Goal: Task Accomplishment & Management: Complete application form

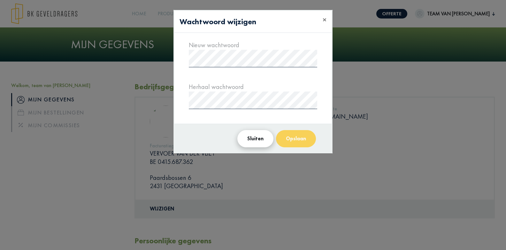
click at [254, 137] on button "Sluiten" at bounding box center [255, 138] width 36 height 17
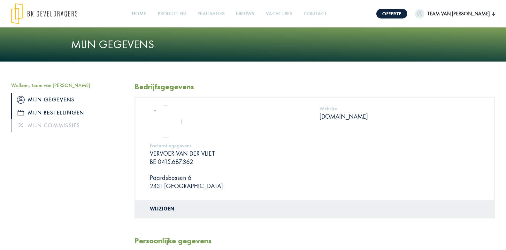
click at [75, 111] on link "Mijn bestellingen" at bounding box center [68, 112] width 114 height 13
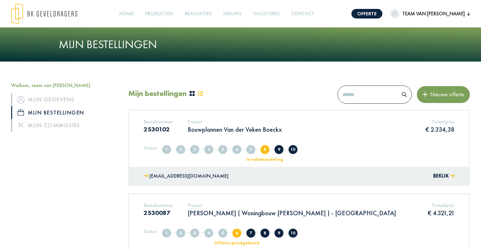
click at [439, 100] on button "Nieuwe offerte" at bounding box center [443, 94] width 53 height 17
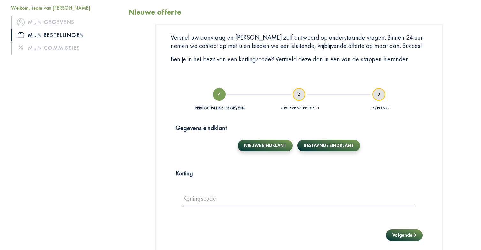
scroll to position [93, 0]
click at [325, 145] on button "Bestaande eindklant" at bounding box center [329, 146] width 63 height 12
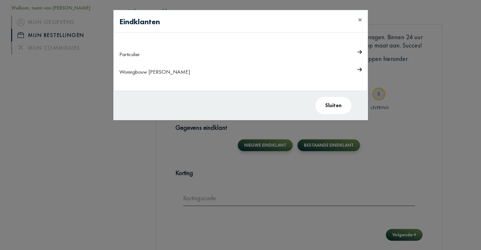
drag, startPoint x: 339, startPoint y: 109, endPoint x: 220, endPoint y: 86, distance: 121.6
click at [230, 86] on div "Eindklanten × Particulier Woningbouw Lambrechts Sluiten" at bounding box center [240, 65] width 255 height 110
click at [360, 52] on icon at bounding box center [360, 52] width 4 height 4
click at [360, 51] on icon at bounding box center [360, 51] width 4 height 5
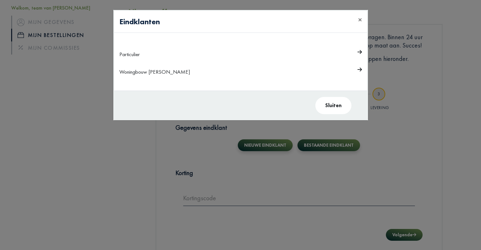
click at [126, 55] on div "Particulier" at bounding box center [226, 54] width 215 height 10
click at [133, 71] on div "Woningbouw [PERSON_NAME]" at bounding box center [226, 72] width 215 height 10
drag, startPoint x: 133, startPoint y: 71, endPoint x: 224, endPoint y: 83, distance: 91.5
click at [135, 72] on div "Woningbouw [PERSON_NAME]" at bounding box center [226, 72] width 215 height 10
click at [329, 104] on button "Sluiten" at bounding box center [333, 105] width 36 height 17
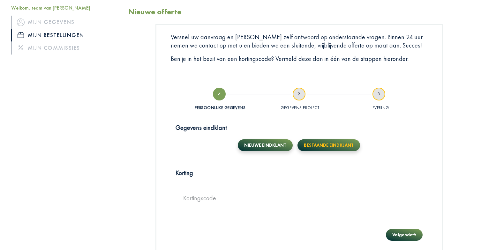
click at [322, 146] on button "Bestaande eindklant" at bounding box center [329, 146] width 63 height 12
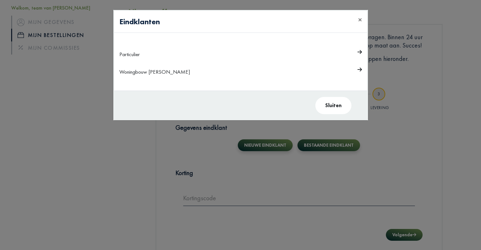
click at [139, 70] on div "Woningbouw [PERSON_NAME]" at bounding box center [226, 72] width 215 height 10
click at [140, 73] on div "Woningbouw [PERSON_NAME]" at bounding box center [226, 72] width 215 height 10
click at [359, 69] on icon at bounding box center [360, 70] width 4 height 4
click at [157, 72] on div "Woningbouw [PERSON_NAME]" at bounding box center [226, 72] width 215 height 10
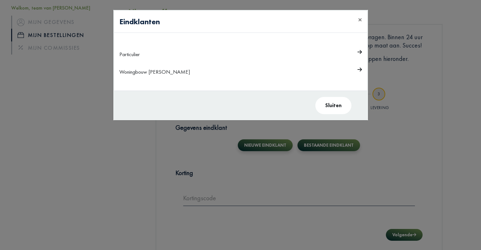
drag, startPoint x: 127, startPoint y: 71, endPoint x: 119, endPoint y: 70, distance: 7.8
click at [126, 71] on div "Woningbouw [PERSON_NAME]" at bounding box center [226, 72] width 215 height 10
click at [119, 70] on div "Woningbouw [PERSON_NAME]" at bounding box center [226, 72] width 215 height 10
drag, startPoint x: 117, startPoint y: 70, endPoint x: 120, endPoint y: 66, distance: 4.6
click at [118, 69] on div "Particulier Woningbouw Lambrechts" at bounding box center [240, 62] width 253 height 58
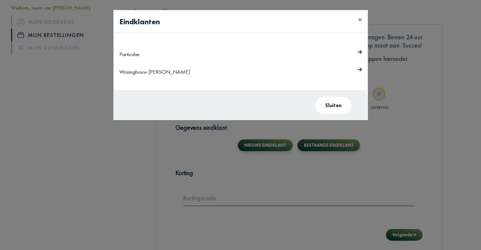
click at [128, 54] on div "Particulier" at bounding box center [226, 54] width 215 height 10
drag, startPoint x: 166, startPoint y: 54, endPoint x: 173, endPoint y: 55, distance: 7.4
click at [167, 54] on div "Particulier" at bounding box center [226, 54] width 215 height 10
drag, startPoint x: 173, startPoint y: 55, endPoint x: 179, endPoint y: 57, distance: 6.4
click at [174, 56] on div "Particulier" at bounding box center [226, 54] width 215 height 10
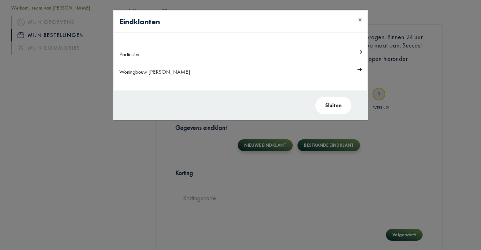
drag, startPoint x: 288, startPoint y: 60, endPoint x: 292, endPoint y: 79, distance: 19.8
click at [288, 60] on td "Particulier" at bounding box center [228, 55] width 218 height 18
click at [292, 81] on div "Particulier Woningbouw Lambrechts" at bounding box center [240, 62] width 253 height 58
drag, startPoint x: 292, startPoint y: 86, endPoint x: 323, endPoint y: 100, distance: 34.4
click at [296, 89] on div "Particulier Woningbouw Lambrechts" at bounding box center [240, 62] width 253 height 58
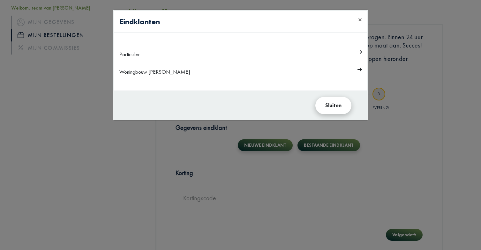
drag, startPoint x: 331, startPoint y: 107, endPoint x: 335, endPoint y: 107, distance: 3.5
click at [332, 107] on button "Sluiten" at bounding box center [333, 105] width 36 height 17
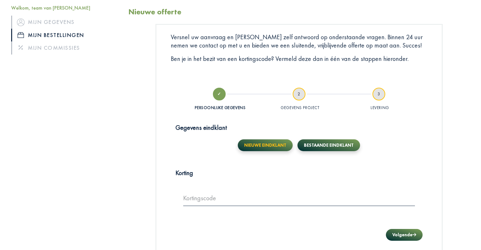
click at [276, 143] on button "Nieuwe eindklant" at bounding box center [265, 146] width 55 height 12
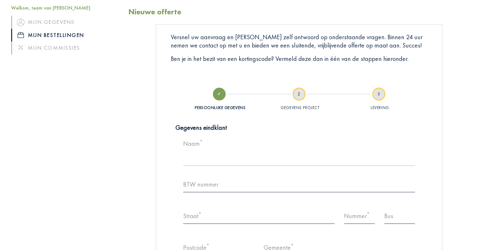
drag, startPoint x: 224, startPoint y: 164, endPoint x: 228, endPoint y: 161, distance: 5.0
type input "**********"
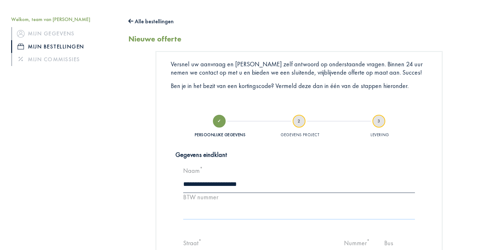
scroll to position [67, 0]
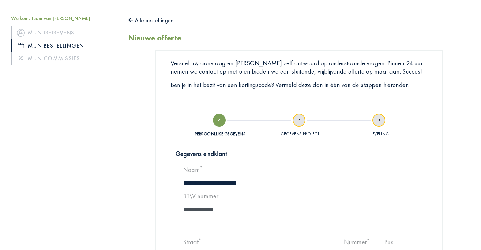
type input "**********"
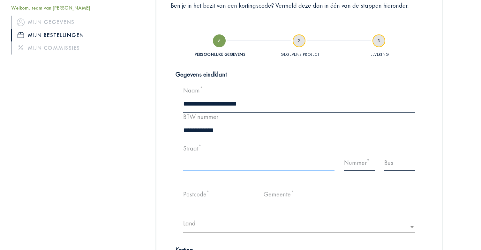
scroll to position [147, 0]
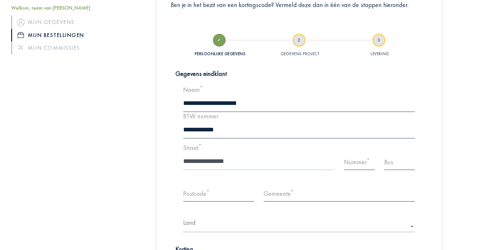
type input "**********"
type input "*"
type input "****"
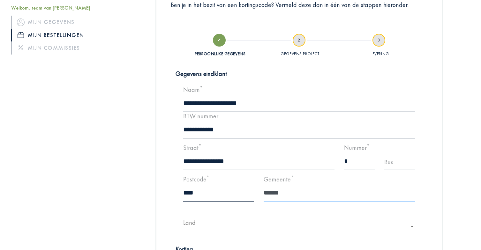
type input "******"
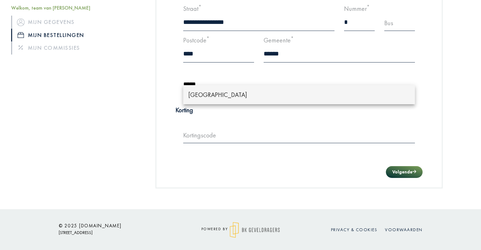
type input "******"
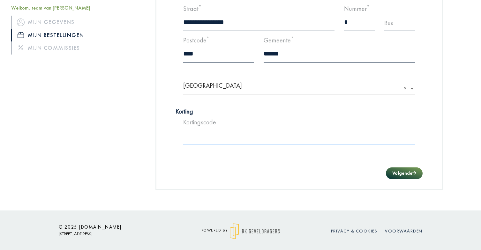
click at [200, 135] on input "text" at bounding box center [299, 136] width 232 height 18
drag, startPoint x: 240, startPoint y: 137, endPoint x: 250, endPoint y: 139, distance: 9.3
click at [243, 138] on input "text" at bounding box center [299, 136] width 232 height 18
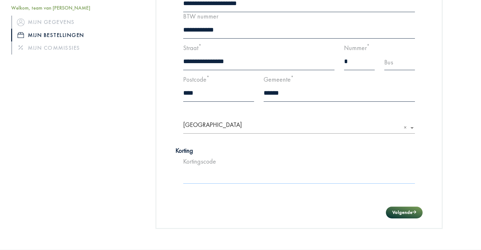
scroll to position [248, 0]
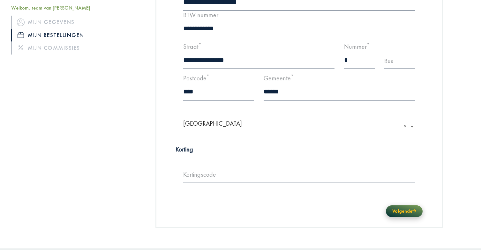
click at [414, 208] on button "Volgende" at bounding box center [404, 212] width 37 height 12
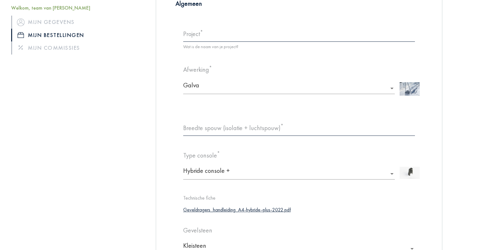
scroll to position [134, 0]
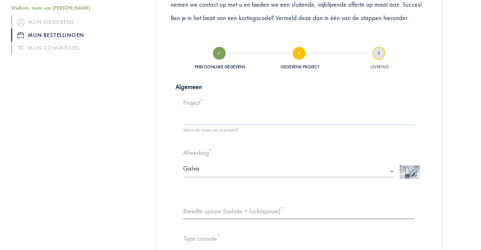
click at [206, 120] on input at bounding box center [299, 117] width 232 height 18
type input "**********"
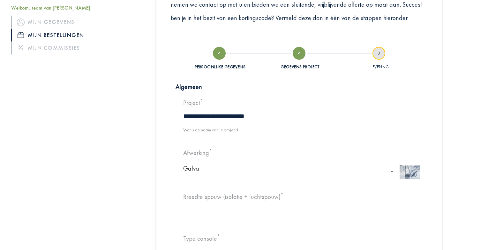
click at [198, 211] on input "***" at bounding box center [299, 211] width 232 height 18
drag, startPoint x: 194, startPoint y: 211, endPoint x: 177, endPoint y: 210, distance: 16.6
click at [177, 210] on div "**********" at bounding box center [299, 252] width 247 height 322
type input "***"
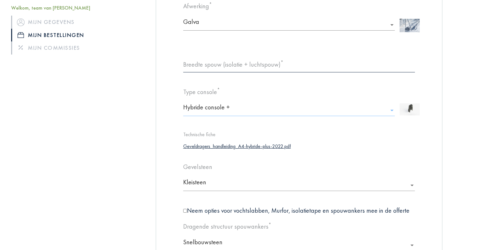
scroll to position [286, 0]
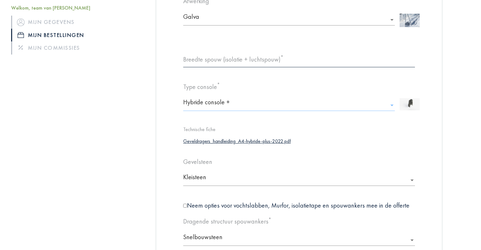
click at [393, 105] on ng-select "× Hybride console +" at bounding box center [289, 103] width 212 height 18
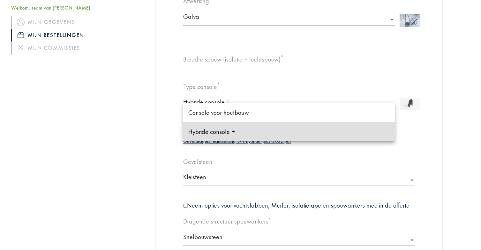
click at [147, 117] on app-order-new "**********" at bounding box center [299, 157] width 342 height 652
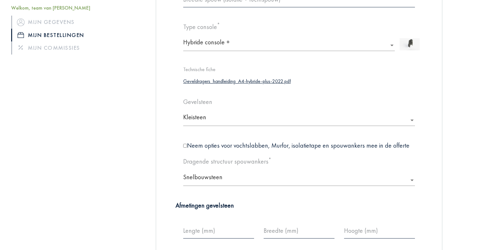
scroll to position [346, 0]
click at [206, 117] on ng-select "× Kleisteen" at bounding box center [299, 117] width 232 height 18
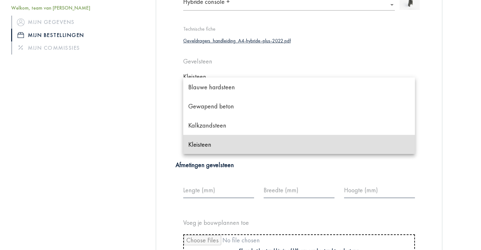
scroll to position [386, 0]
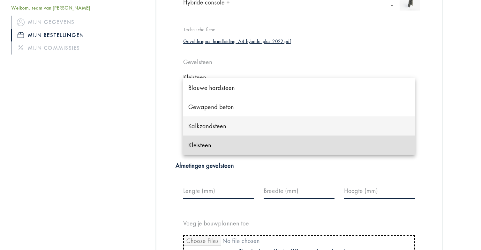
click at [164, 126] on div "**********" at bounding box center [298, 57] width 285 height 650
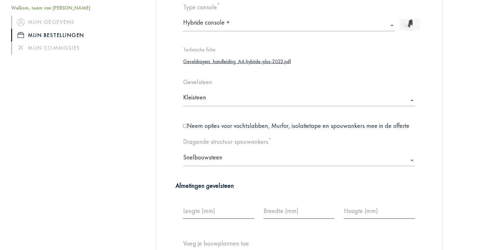
scroll to position [363, 0]
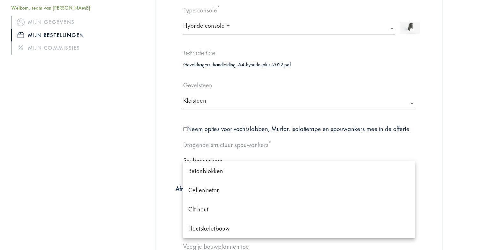
click at [201, 160] on ng-select "× Snelbouwsteen Betonblokken Cellenbeton Clt hout Houtskeletbouw Kalkzandsteen …" at bounding box center [299, 161] width 232 height 18
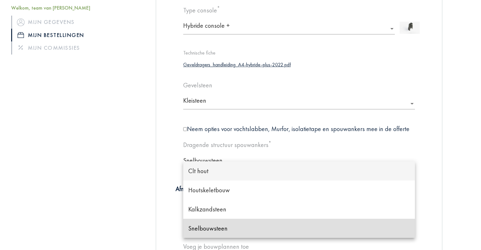
click at [172, 150] on div "**********" at bounding box center [299, 125] width 257 height 542
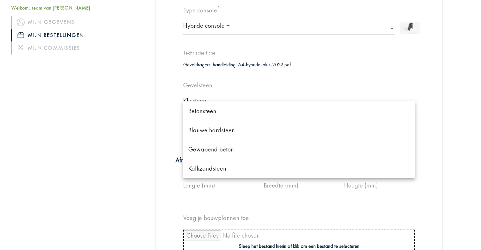
scroll to position [19, 0]
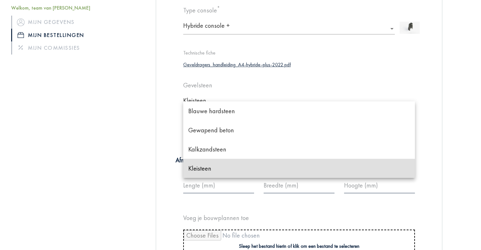
click at [203, 101] on ng-select "× Kleisteen Betonsteen Blauwe hardsteen Gewapend beton Kalkzandsteen Kleisteen" at bounding box center [299, 101] width 232 height 18
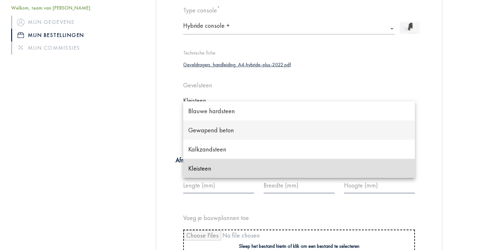
click at [224, 130] on span "Gewapend beton" at bounding box center [211, 130] width 46 height 8
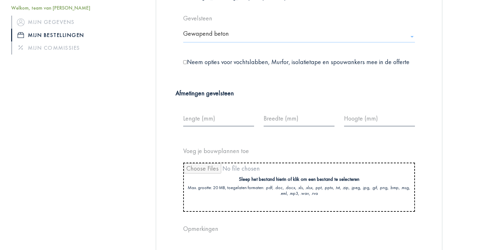
scroll to position [430, 0]
click at [208, 120] on input "***" at bounding box center [218, 117] width 71 height 18
drag, startPoint x: 201, startPoint y: 117, endPoint x: 170, endPoint y: 117, distance: 30.7
click at [171, 117] on div "**********" at bounding box center [299, 43] width 257 height 514
type input "***"
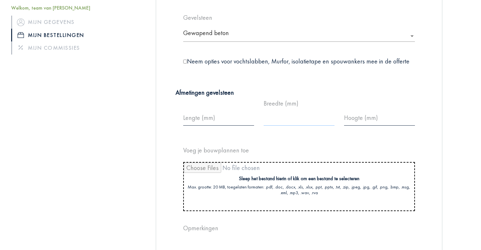
type input "**"
type input "*"
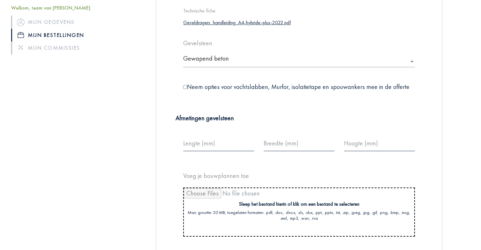
scroll to position [402, 0]
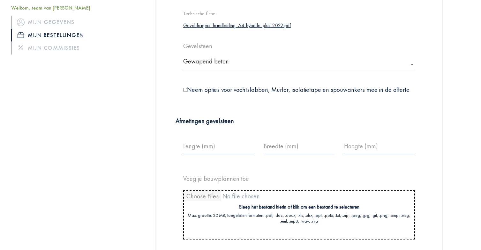
click at [234, 205] on input "file" at bounding box center [299, 215] width 230 height 48
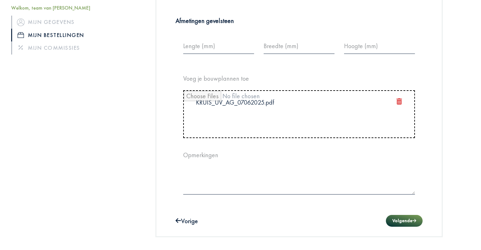
scroll to position [507, 0]
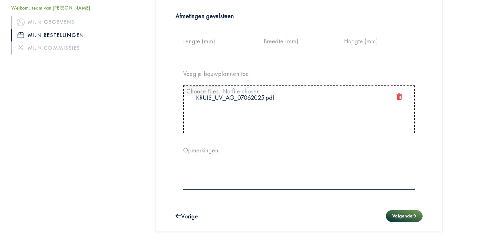
click at [287, 99] on input "file" at bounding box center [299, 109] width 230 height 47
click at [398, 96] on input "file" at bounding box center [299, 109] width 230 height 47
click at [257, 96] on input "file" at bounding box center [299, 109] width 230 height 47
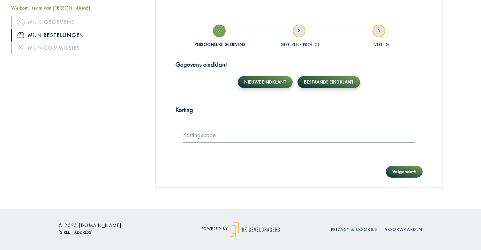
scroll to position [156, 0]
click at [407, 170] on button "Volgende" at bounding box center [404, 172] width 37 height 12
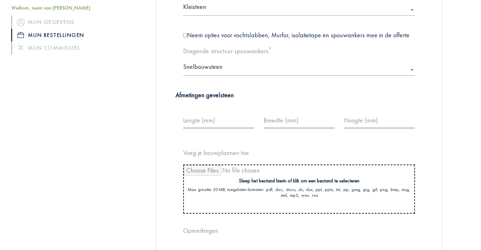
scroll to position [453, 0]
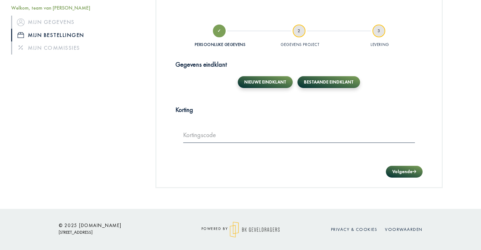
scroll to position [156, 0]
click at [64, 34] on link "Mijn bestellingen" at bounding box center [65, 35] width 108 height 13
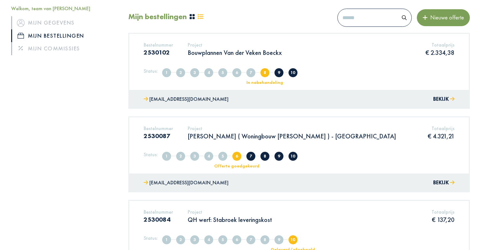
scroll to position [97, 0]
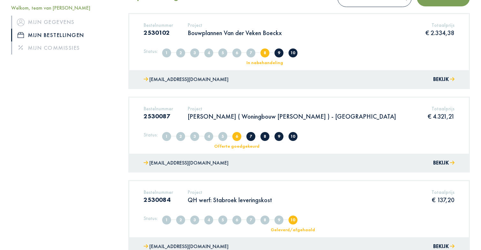
click at [168, 53] on span "1" at bounding box center [166, 53] width 9 height 9
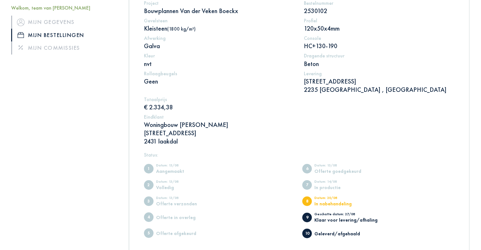
scroll to position [144, 0]
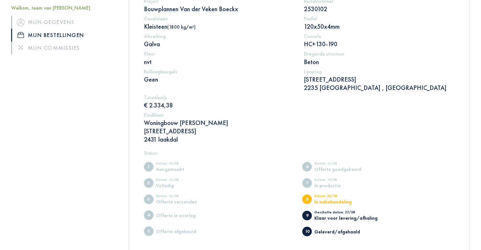
click at [209, 178] on li "2 Datum: 13/08 Volledig" at bounding box center [220, 181] width 152 height 13
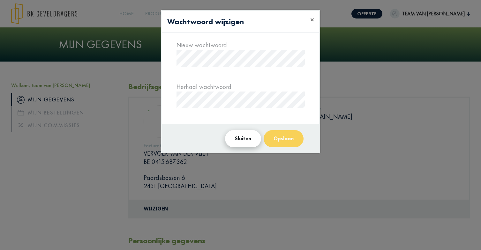
click at [237, 140] on button "Sluiten" at bounding box center [243, 138] width 36 height 17
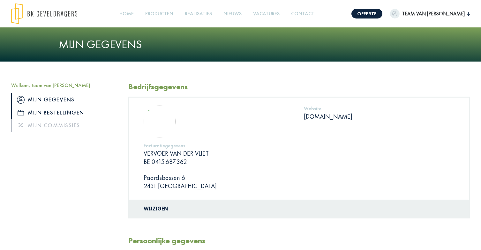
click at [59, 115] on link "Mijn bestellingen" at bounding box center [65, 112] width 108 height 13
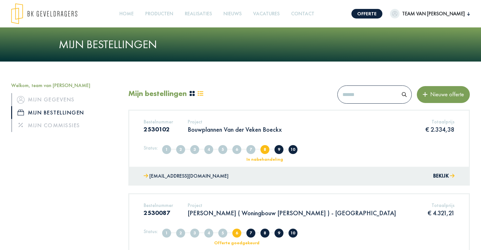
click at [433, 15] on span "team van [PERSON_NAME]" at bounding box center [434, 14] width 68 height 8
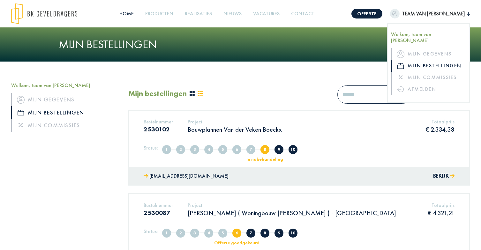
click at [128, 11] on link "Home" at bounding box center [126, 14] width 19 height 14
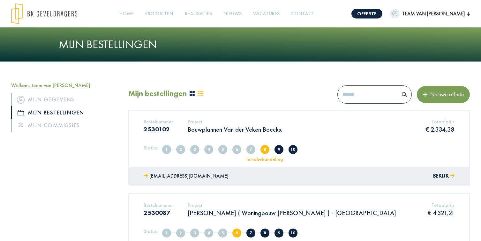
click at [441, 98] on span "Nieuwe offerte" at bounding box center [446, 94] width 36 height 7
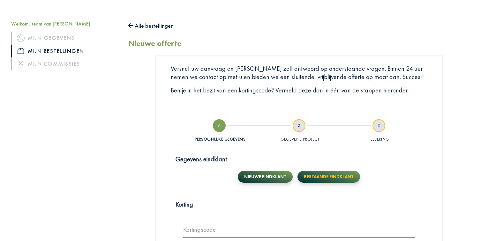
scroll to position [62, 0]
click at [332, 177] on button "Bestaande eindklant" at bounding box center [329, 177] width 63 height 12
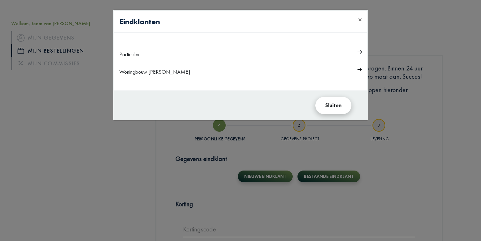
click at [332, 105] on button "Sluiten" at bounding box center [333, 105] width 36 height 17
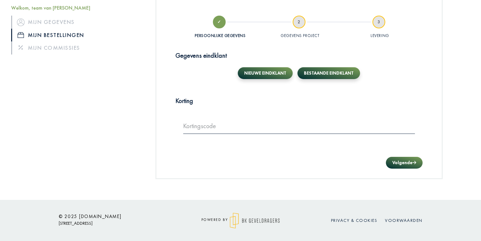
scroll to position [165, 0]
click at [260, 74] on button "Nieuwe eindklant" at bounding box center [265, 74] width 55 height 12
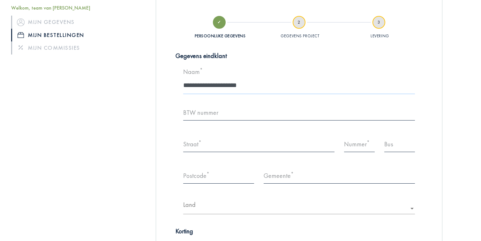
type input "**********"
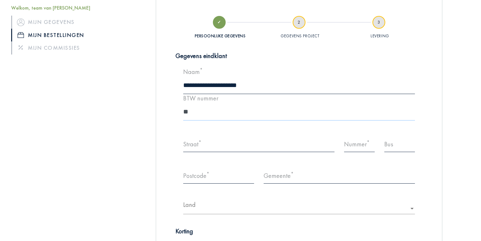
type input "*"
type input "**********"
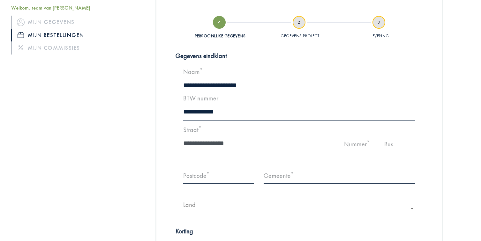
type input "**********"
type input "*"
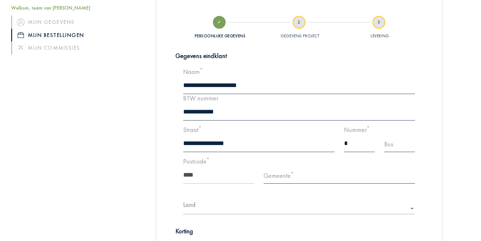
type input "****"
type input "**********"
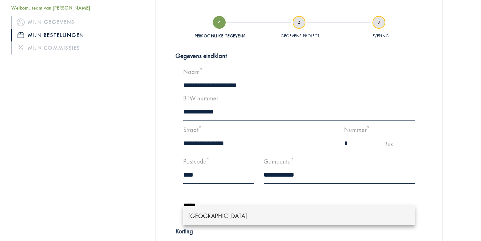
type input "******"
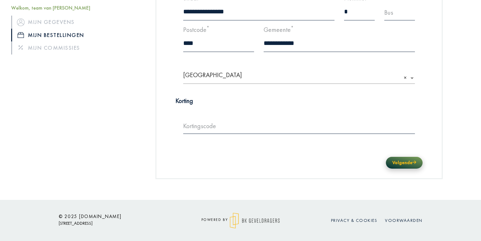
scroll to position [297, 0]
click at [407, 163] on button "Volgende" at bounding box center [404, 163] width 37 height 12
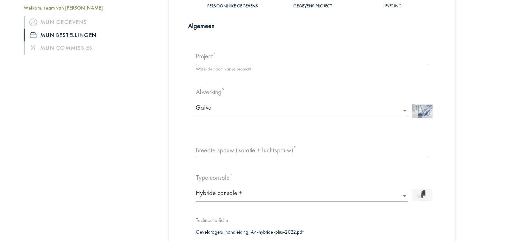
scroll to position [189, 0]
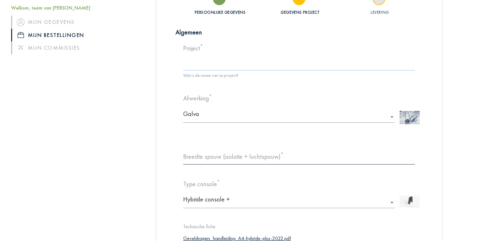
click at [230, 64] on input at bounding box center [299, 62] width 232 height 18
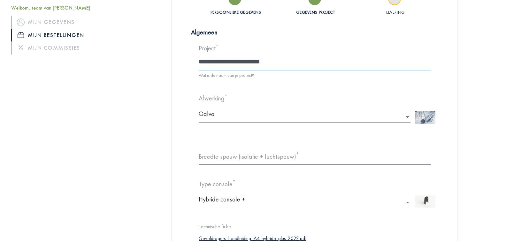
type input "**********"
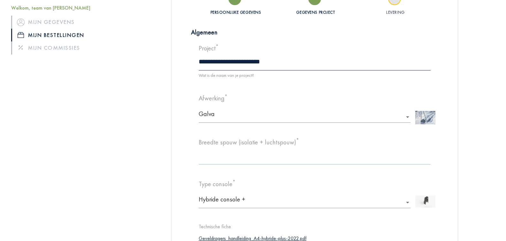
type input "***"
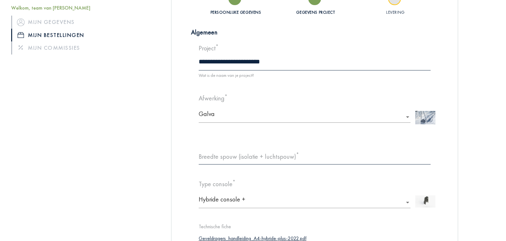
scroll to position [342, 0]
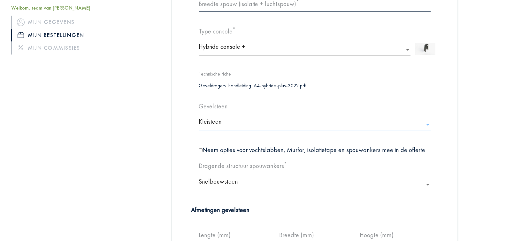
click at [209, 121] on input "text" at bounding box center [317, 122] width 236 height 12
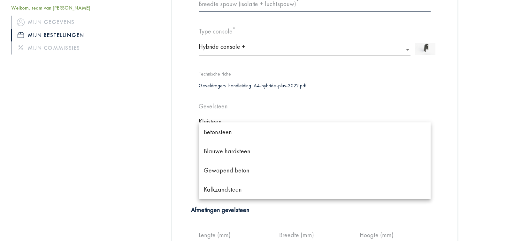
scroll to position [19, 0]
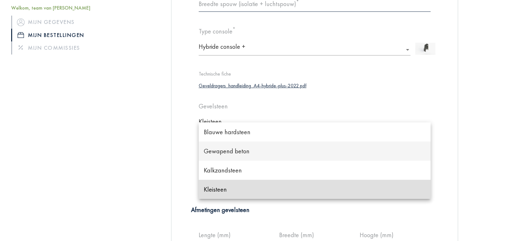
click at [236, 155] on div "Gewapend beton" at bounding box center [315, 151] width 232 height 19
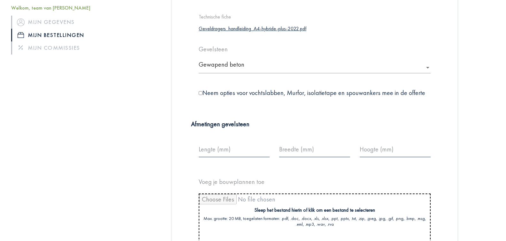
scroll to position [411, 0]
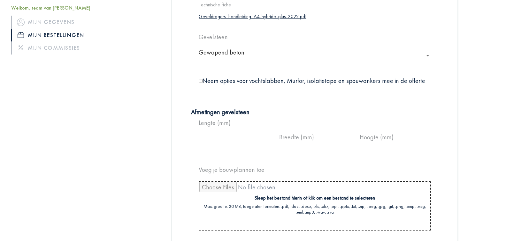
click at [212, 138] on input "***" at bounding box center [234, 137] width 71 height 18
type input "*"
type input "***"
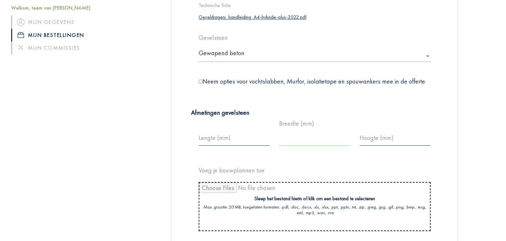
type input "**"
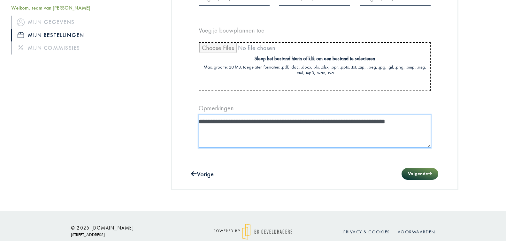
type textarea "**********"
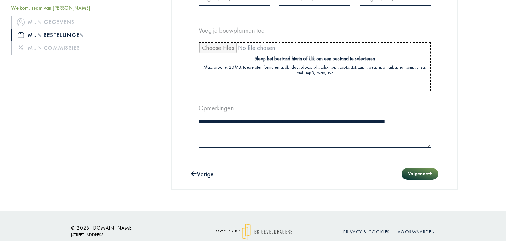
click at [321, 71] on input "file" at bounding box center [314, 67] width 230 height 48
type input "**********"
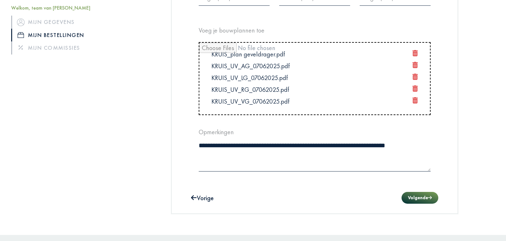
click at [419, 198] on button "Volgende" at bounding box center [419, 198] width 37 height 12
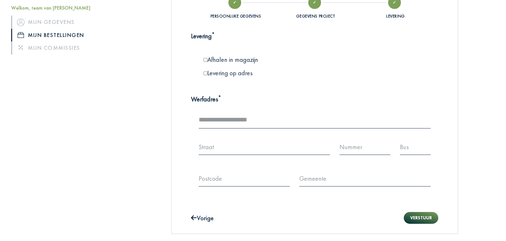
scroll to position [185, 0]
click at [226, 74] on div "Levering op adres" at bounding box center [257, 73] width 116 height 8
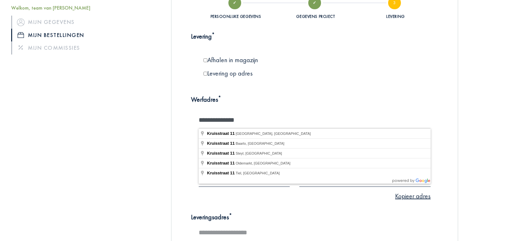
type input "**********"
type input "*"
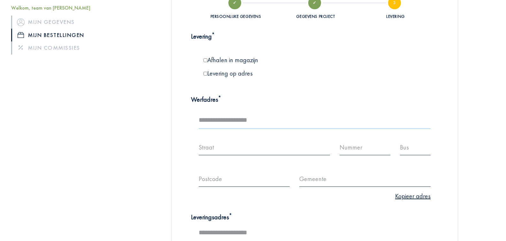
click at [425, 120] on input "text" at bounding box center [315, 120] width 232 height 18
click at [250, 123] on input "text" at bounding box center [315, 120] width 232 height 18
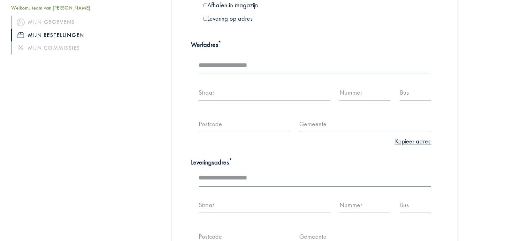
scroll to position [243, 0]
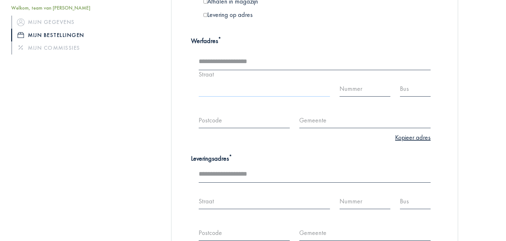
click at [218, 90] on input "text" at bounding box center [264, 88] width 131 height 18
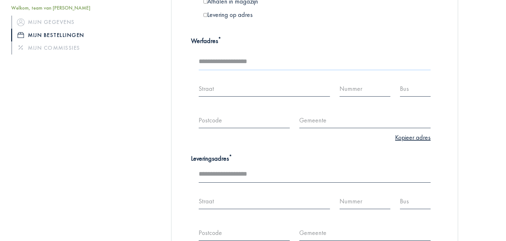
click at [228, 64] on input "text" at bounding box center [315, 62] width 232 height 18
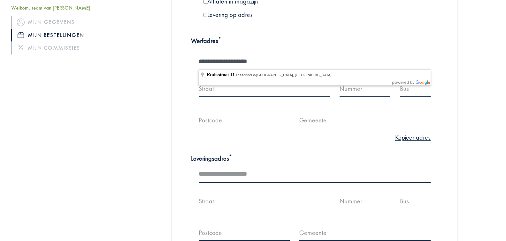
type input "**********"
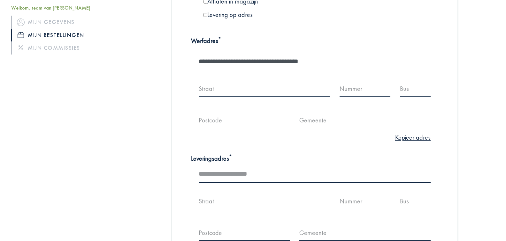
type input "**********"
type input "**"
type input "****"
type input "**********"
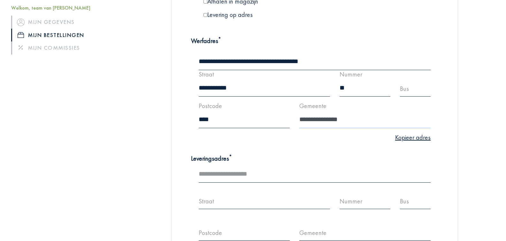
click at [355, 118] on input "**********" at bounding box center [364, 120] width 131 height 18
click at [413, 139] on link "Kopieer adres" at bounding box center [412, 137] width 35 height 8
type input "**********"
type input "**"
type input "****"
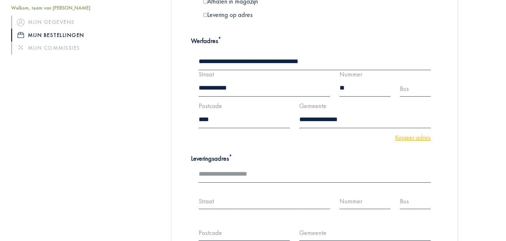
type input "**********"
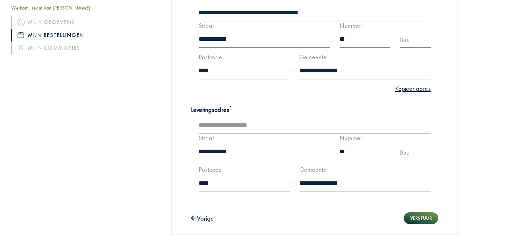
scroll to position [297, 0]
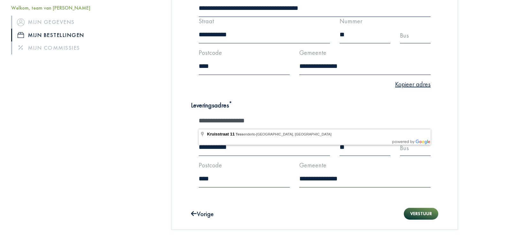
type input "**********"
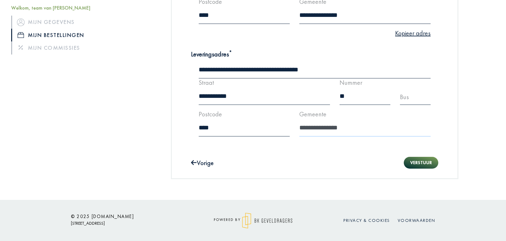
scroll to position [347, 0]
click at [421, 164] on button "Verstuur" at bounding box center [421, 163] width 34 height 12
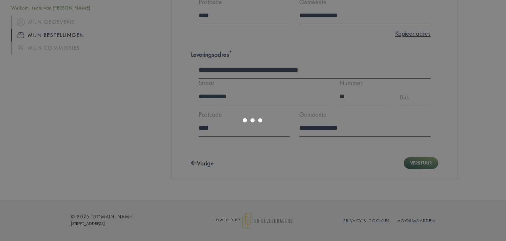
click at [425, 163] on div at bounding box center [253, 120] width 506 height 241
click at [291, 142] on div at bounding box center [253, 120] width 506 height 241
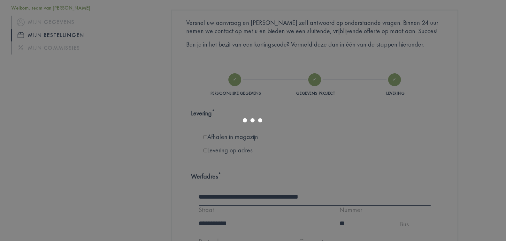
scroll to position [102, 0]
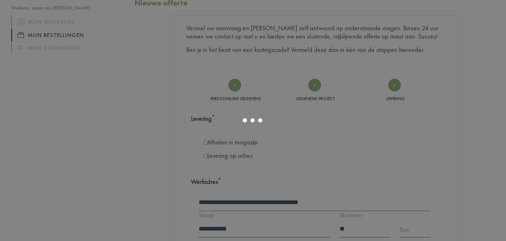
click at [358, 149] on div at bounding box center [253, 120] width 506 height 241
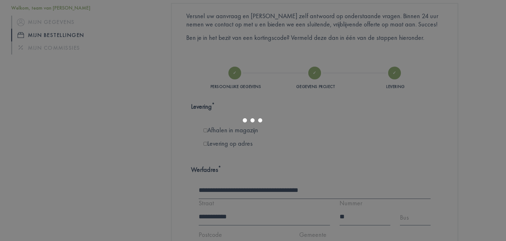
scroll to position [140, 0]
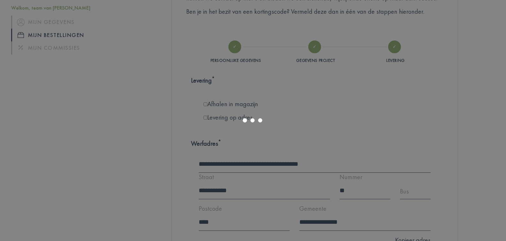
click at [144, 148] on div at bounding box center [253, 120] width 506 height 241
click at [145, 148] on div at bounding box center [253, 120] width 506 height 241
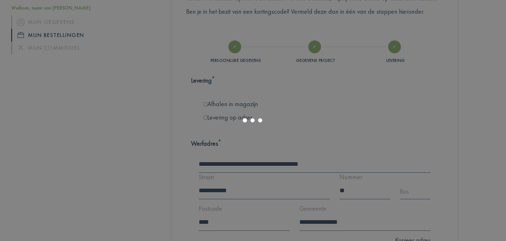
click at [145, 148] on div at bounding box center [253, 120] width 506 height 241
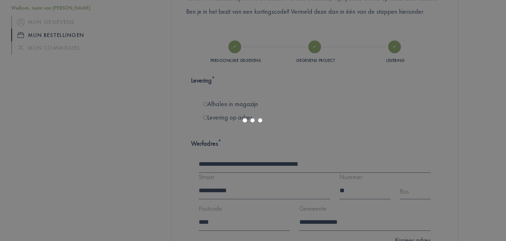
click at [145, 148] on div at bounding box center [253, 120] width 506 height 241
click at [315, 103] on div at bounding box center [253, 120] width 506 height 241
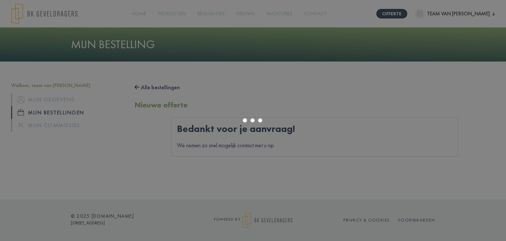
scroll to position [0, 0]
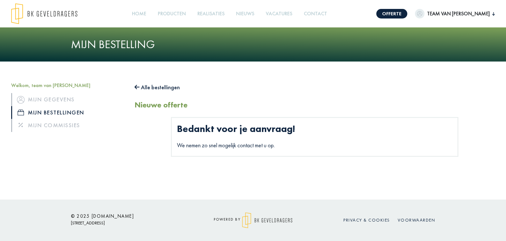
click at [140, 90] on button "Alle bestellingen" at bounding box center [156, 87] width 45 height 10
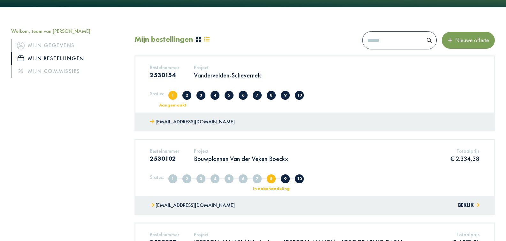
scroll to position [39, 0]
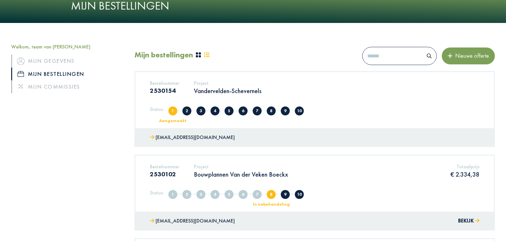
click at [214, 93] on p "Vandervelden-Schevernels" at bounding box center [228, 91] width 68 height 8
drag, startPoint x: 169, startPoint y: 117, endPoint x: 170, endPoint y: 113, distance: 4.3
click at [170, 116] on div "Status: 1 Aangemaakt 2 Volledig 3 Offerte verzonden 4 Offerte in overleg 5 Offe…" at bounding box center [314, 113] width 329 height 16
click at [170, 113] on span "1" at bounding box center [172, 111] width 9 height 9
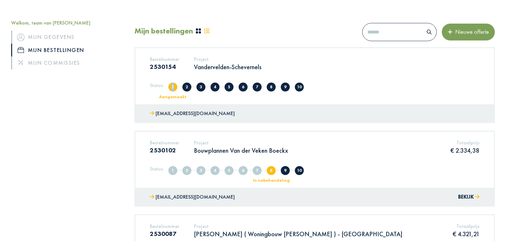
scroll to position [63, 0]
click at [172, 99] on div "Aangemaakt" at bounding box center [173, 96] width 53 height 4
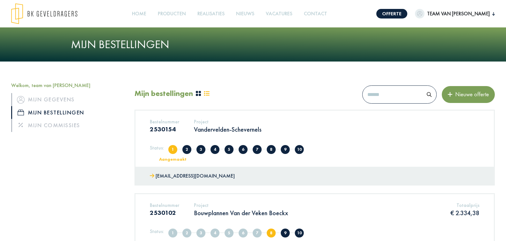
scroll to position [0, 0]
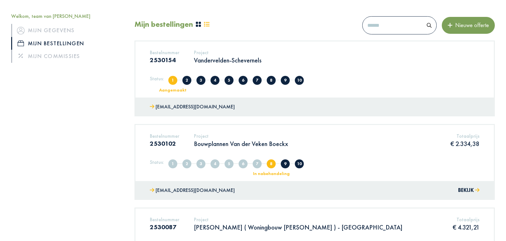
scroll to position [69, 0]
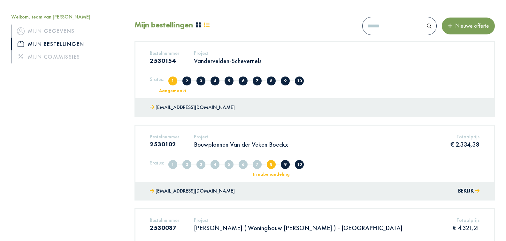
click at [221, 64] on p "Vandervelden-Schevernels" at bounding box center [228, 61] width 68 height 8
click at [173, 61] on h3 "2530154" at bounding box center [164, 61] width 29 height 8
click at [75, 40] on link "Mijn bestellingen" at bounding box center [68, 44] width 114 height 13
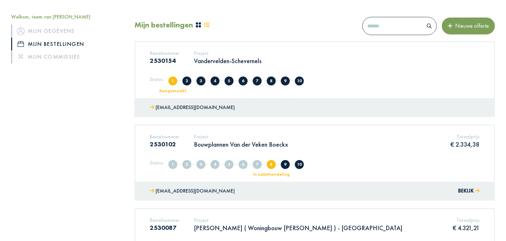
click at [47, 44] on link "Mijn bestellingen" at bounding box center [68, 44] width 114 height 13
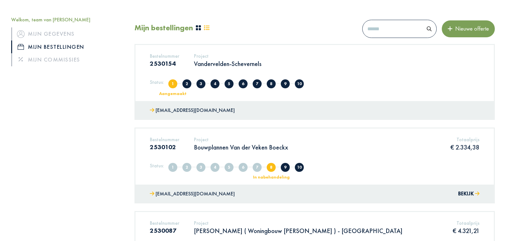
scroll to position [64, 0]
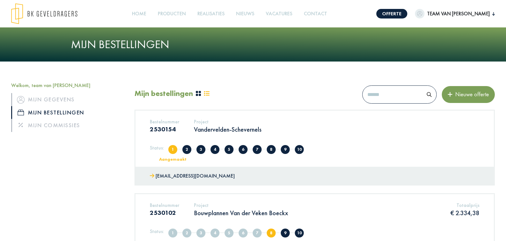
click at [464, 94] on span "Nieuwe offerte" at bounding box center [470, 94] width 36 height 7
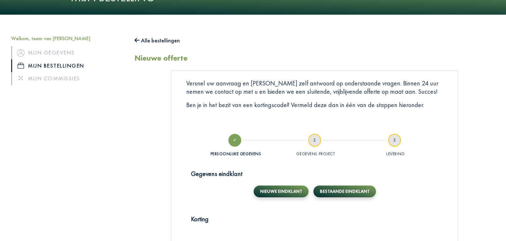
scroll to position [47, 0]
click at [325, 190] on button "Bestaande eindklant" at bounding box center [344, 192] width 63 height 12
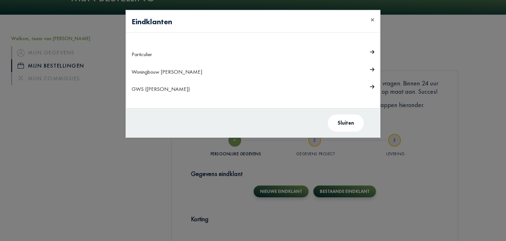
click at [175, 92] on div "GWS ([PERSON_NAME])" at bounding box center [239, 89] width 215 height 10
drag, startPoint x: 175, startPoint y: 91, endPoint x: 170, endPoint y: 89, distance: 5.0
click at [174, 90] on div "GWS ([PERSON_NAME])" at bounding box center [239, 89] width 215 height 10
click at [170, 89] on div "GWS ([PERSON_NAME])" at bounding box center [239, 89] width 215 height 10
click at [345, 124] on button "Sluiten" at bounding box center [346, 123] width 36 height 17
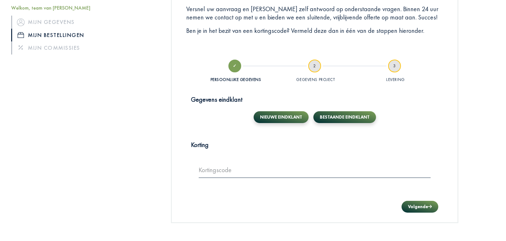
scroll to position [121, 0]
click at [216, 99] on strong "Gegevens eindklant" at bounding box center [216, 99] width 51 height 8
click at [330, 119] on button "Bestaande eindklant" at bounding box center [344, 117] width 63 height 12
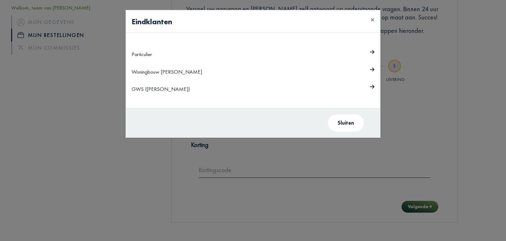
click at [161, 74] on div "Woningbouw [PERSON_NAME]" at bounding box center [239, 72] width 215 height 10
click at [161, 73] on div "Woningbouw [PERSON_NAME]" at bounding box center [239, 72] width 215 height 10
click at [149, 91] on div "GWS ([PERSON_NAME])" at bounding box center [239, 89] width 215 height 10
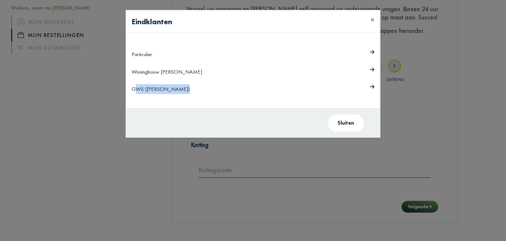
drag, startPoint x: 150, startPoint y: 91, endPoint x: 172, endPoint y: 90, distance: 22.0
click at [153, 91] on div "GWS ([PERSON_NAME])" at bounding box center [239, 89] width 215 height 10
click at [373, 86] on icon at bounding box center [372, 87] width 4 height 4
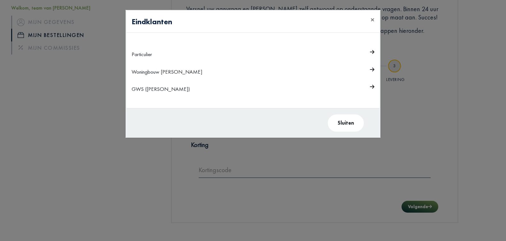
click at [373, 86] on icon at bounding box center [372, 86] width 4 height 5
click at [374, 86] on icon at bounding box center [372, 87] width 4 height 4
click at [376, 87] on div "Particulier Woningbouw [PERSON_NAME] GWS ([PERSON_NAME])" at bounding box center [252, 70] width 253 height 75
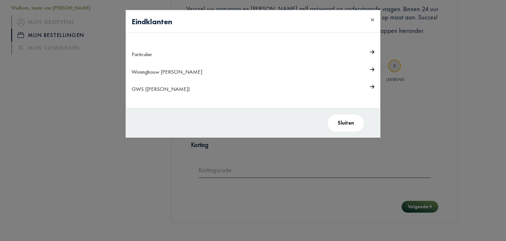
click at [372, 87] on icon at bounding box center [372, 87] width 4 height 4
click at [371, 87] on icon at bounding box center [372, 87] width 4 height 4
drag, startPoint x: 363, startPoint y: 87, endPoint x: 359, endPoint y: 87, distance: 3.2
click at [362, 87] on td at bounding box center [362, 86] width 24 height 13
click at [359, 87] on td at bounding box center [362, 86] width 24 height 13
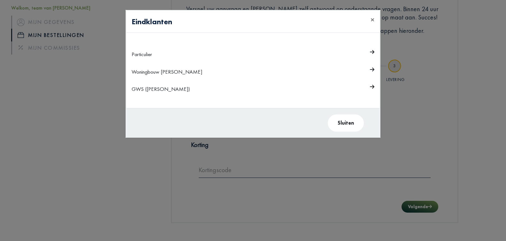
drag, startPoint x: 380, startPoint y: 88, endPoint x: 427, endPoint y: 94, distance: 47.2
click at [427, 94] on modal-container "Eindklanten × Particulier Woningbouw Lambrechts GWS ([PERSON_NAME]) Sluiten" at bounding box center [253, 120] width 506 height 241
drag, startPoint x: 145, startPoint y: 88, endPoint x: 139, endPoint y: 89, distance: 6.3
click at [145, 88] on div "GWS ([PERSON_NAME])" at bounding box center [239, 89] width 215 height 10
click at [138, 90] on div "GWS ([PERSON_NAME])" at bounding box center [239, 89] width 215 height 10
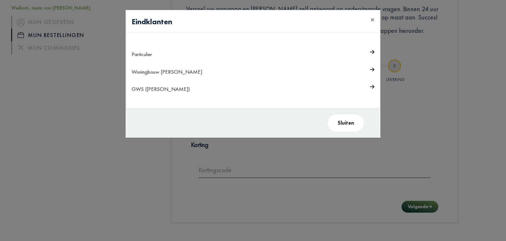
click at [133, 89] on div "GWS ([PERSON_NAME])" at bounding box center [239, 89] width 215 height 10
click at [132, 89] on div "GWS ([PERSON_NAME])" at bounding box center [239, 89] width 215 height 10
click at [131, 89] on div "Particulier Woningbouw [PERSON_NAME] GWS ([PERSON_NAME])" at bounding box center [252, 70] width 253 height 75
drag, startPoint x: 130, startPoint y: 89, endPoint x: 158, endPoint y: 102, distance: 31.3
click at [136, 94] on div "Particulier Woningbouw [PERSON_NAME] GWS ([PERSON_NAME])" at bounding box center [252, 70] width 253 height 75
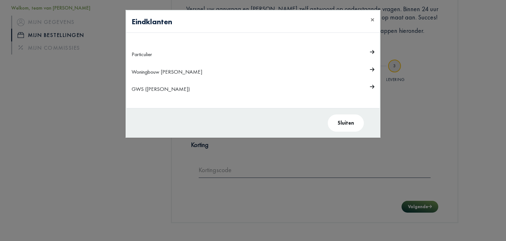
drag, startPoint x: 158, startPoint y: 102, endPoint x: 167, endPoint y: 102, distance: 8.3
click at [161, 102] on div "Particulier Woningbouw [PERSON_NAME] GWS ([PERSON_NAME])" at bounding box center [252, 70] width 253 height 75
drag, startPoint x: 167, startPoint y: 102, endPoint x: 212, endPoint y: 100, distance: 45.1
click at [185, 104] on div "Particulier Woningbouw [PERSON_NAME] GWS ([PERSON_NAME])" at bounding box center [252, 70] width 253 height 75
click at [225, 96] on div "Particulier Woningbouw [PERSON_NAME] GWS ([PERSON_NAME])" at bounding box center [252, 70] width 253 height 75
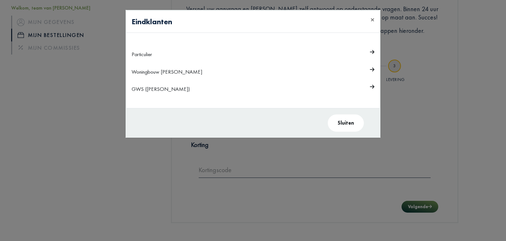
drag, startPoint x: 210, startPoint y: 87, endPoint x: 192, endPoint y: 88, distance: 17.2
click at [192, 88] on div "GWS ([PERSON_NAME])" at bounding box center [239, 89] width 215 height 10
drag, startPoint x: 191, startPoint y: 87, endPoint x: 185, endPoint y: 78, distance: 10.5
click at [190, 85] on div "GWS ([PERSON_NAME])" at bounding box center [239, 89] width 215 height 10
click at [179, 75] on div "Woningbouw [PERSON_NAME]" at bounding box center [239, 72] width 215 height 10
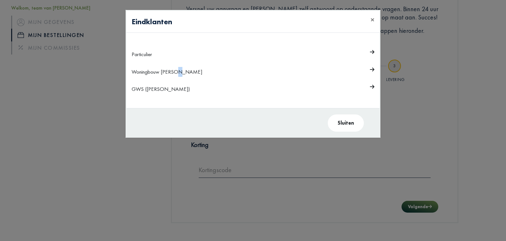
drag, startPoint x: 177, startPoint y: 73, endPoint x: 162, endPoint y: 66, distance: 17.4
click at [168, 69] on div "Woningbouw [PERSON_NAME]" at bounding box center [239, 72] width 215 height 10
click at [141, 57] on td "Particulier" at bounding box center [241, 55] width 218 height 18
click at [137, 55] on div "Particulier" at bounding box center [239, 54] width 215 height 10
drag, startPoint x: 210, startPoint y: 92, endPoint x: 265, endPoint y: 102, distance: 56.2
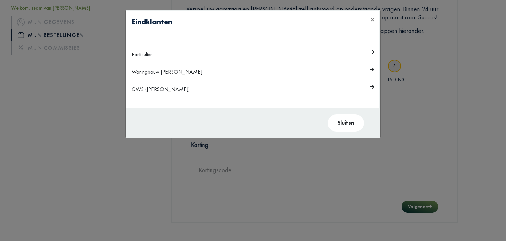
click at [221, 93] on div "GWS ([PERSON_NAME])" at bounding box center [239, 89] width 215 height 10
click at [349, 126] on button "Sluiten" at bounding box center [346, 123] width 36 height 17
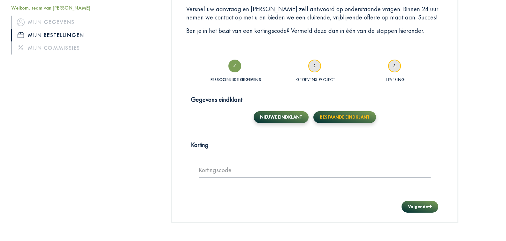
click at [344, 115] on button "Bestaande eindklant" at bounding box center [344, 117] width 63 height 12
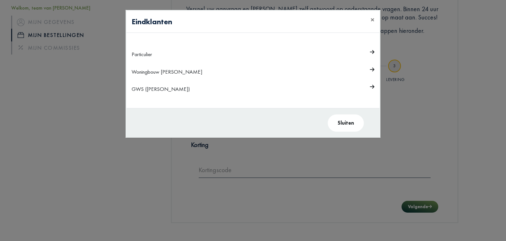
click at [149, 90] on div "GWS ([PERSON_NAME])" at bounding box center [239, 89] width 215 height 10
click at [168, 88] on div "GWS ([PERSON_NAME])" at bounding box center [239, 89] width 215 height 10
drag, startPoint x: 168, startPoint y: 88, endPoint x: 290, endPoint y: 108, distance: 123.3
click at [170, 88] on div "GWS ([PERSON_NAME])" at bounding box center [239, 89] width 215 height 10
click at [337, 139] on modal-container "Eindklanten × Particulier Woningbouw Lambrechts GWS ([PERSON_NAME]) Sluiten" at bounding box center [253, 120] width 506 height 241
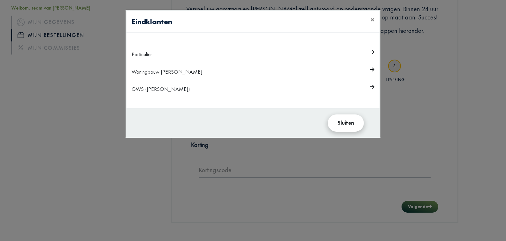
click at [354, 127] on button "Sluiten" at bounding box center [346, 123] width 36 height 17
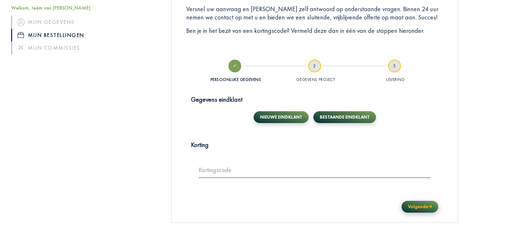
click at [424, 205] on button "Volgende" at bounding box center [419, 207] width 37 height 12
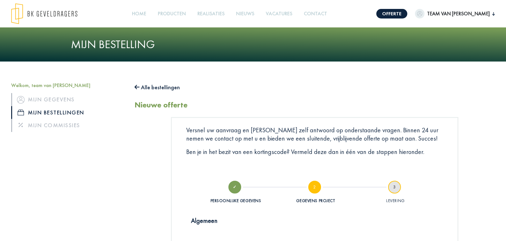
scroll to position [0, 0]
